Goal: Navigation & Orientation: Find specific page/section

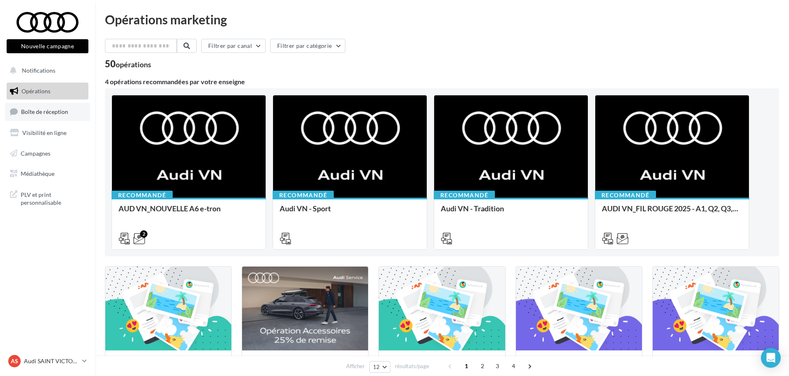
click at [57, 120] on link "Boîte de réception" at bounding box center [47, 112] width 85 height 18
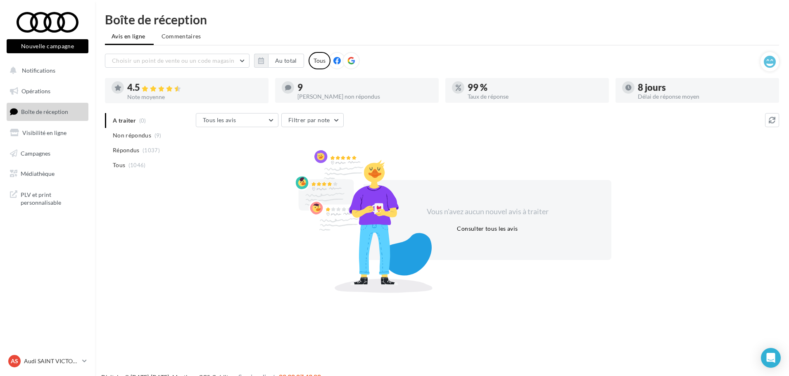
click at [64, 359] on p "Audi SAINT VICTORET" at bounding box center [51, 361] width 55 height 8
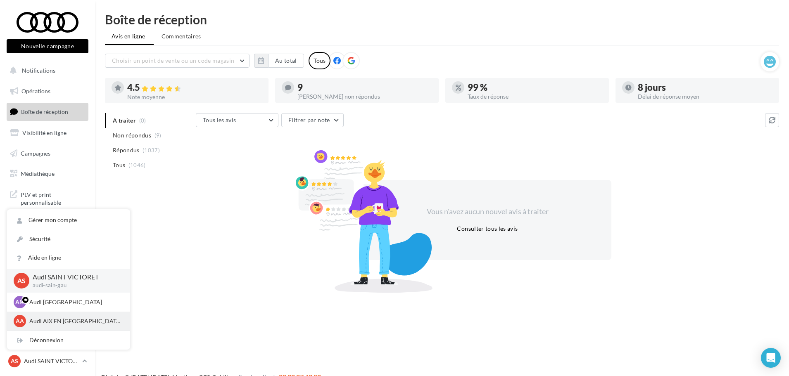
click at [75, 316] on div "AA Audi AIX EN [GEOGRAPHIC_DATA] audi-[GEOGRAPHIC_DATA]" at bounding box center [69, 321] width 110 height 12
